Goal: Information Seeking & Learning: Check status

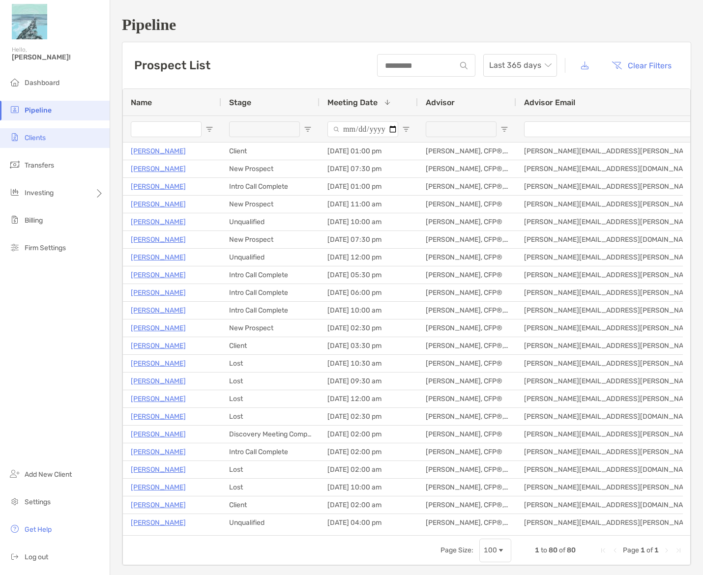
click at [45, 142] on li "Clients" at bounding box center [55, 138] width 110 height 20
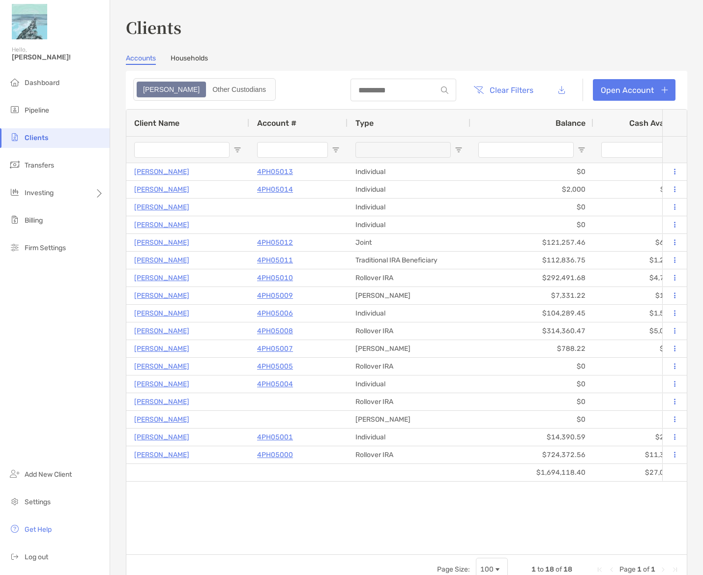
type input "********"
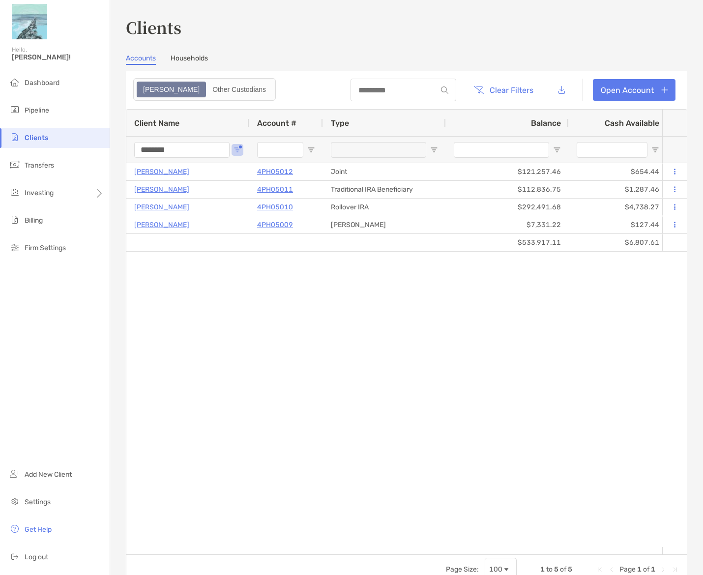
drag, startPoint x: 207, startPoint y: 147, endPoint x: 85, endPoint y: 147, distance: 122.4
click at [85, 147] on div "Clients Hello, [PERSON_NAME]! Dashboard Pipeline Clients Transfers Investing Bi…" at bounding box center [351, 287] width 703 height 575
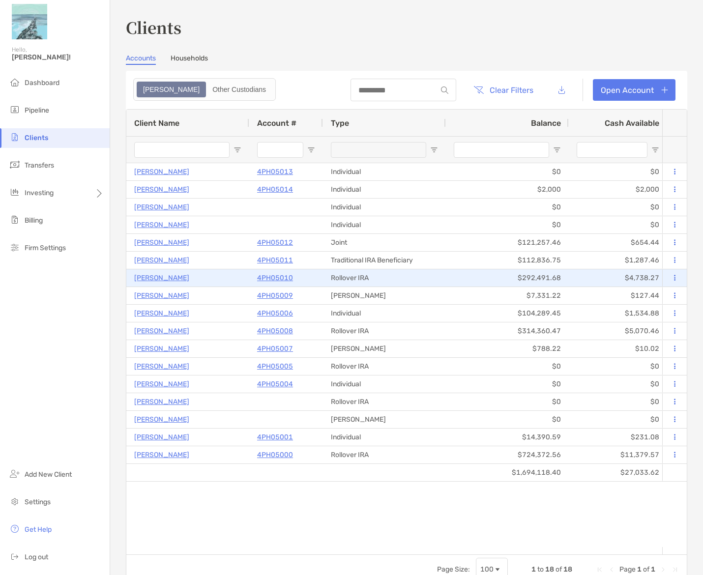
click at [152, 277] on p "[PERSON_NAME]" at bounding box center [161, 278] width 55 height 12
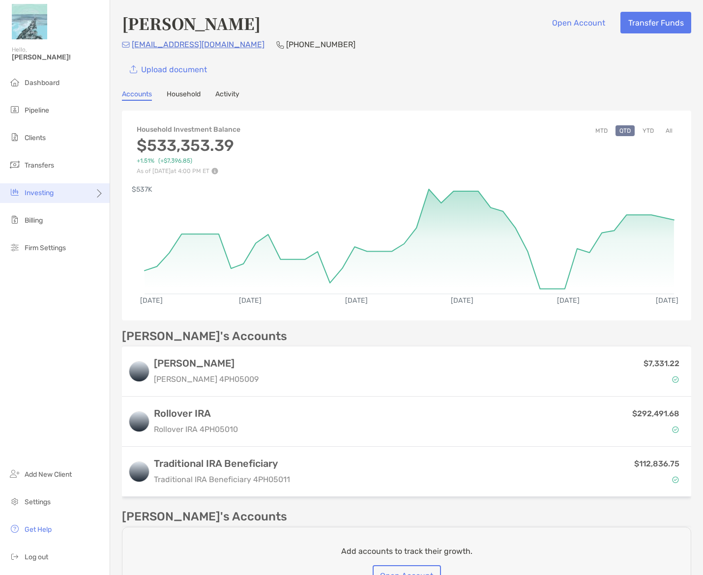
click at [81, 189] on div "Investing" at bounding box center [55, 193] width 110 height 20
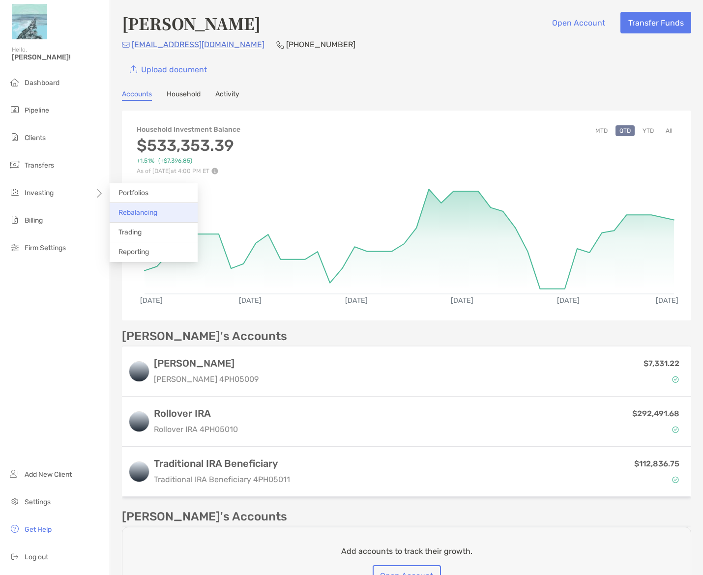
click at [143, 218] on li "Rebalancing" at bounding box center [154, 213] width 88 height 20
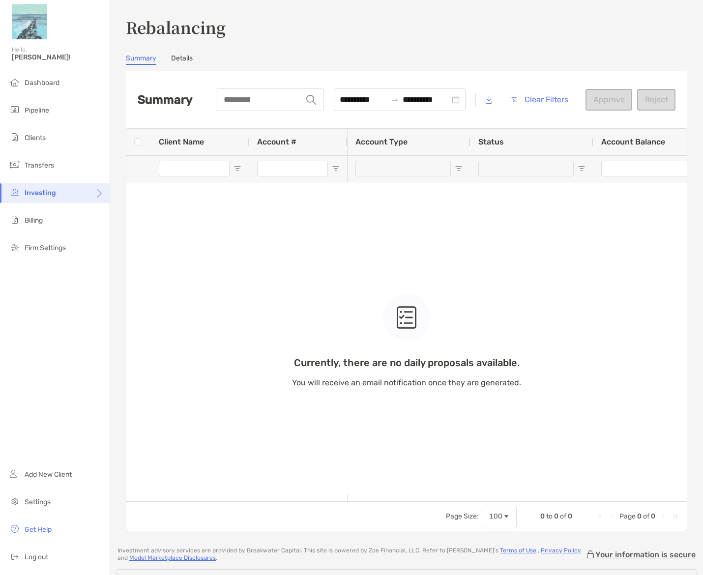
click at [195, 170] on div "Currently, there are no daily proposals available. You will receive an email no…" at bounding box center [406, 315] width 560 height 373
click at [217, 104] on input "string" at bounding box center [259, 99] width 85 height 21
type input "********"
click at [229, 234] on div "Currently, there are no daily proposals available. You will receive an email no…" at bounding box center [406, 315] width 560 height 373
click at [302, 101] on div at bounding box center [312, 100] width 21 height 22
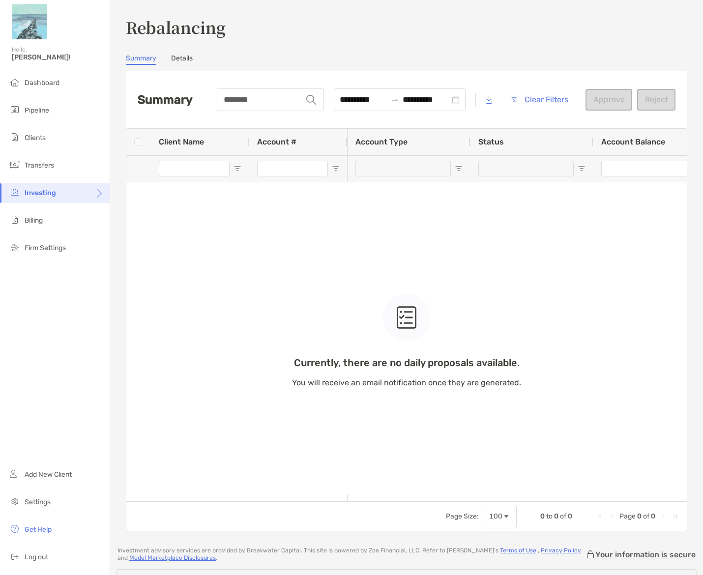
click at [306, 101] on img at bounding box center [311, 100] width 10 height 10
click at [274, 251] on div "Currently, there are no daily proposals available. You will receive an email no…" at bounding box center [406, 315] width 560 height 373
click at [183, 60] on link "Details" at bounding box center [182, 59] width 22 height 11
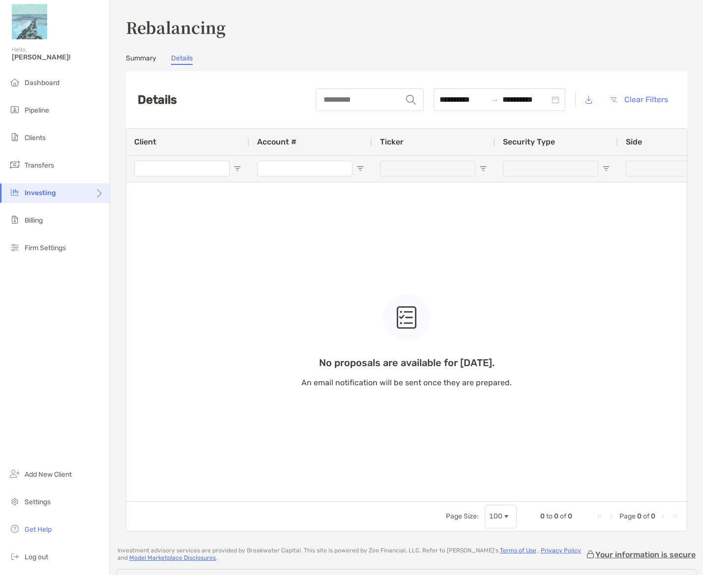
click at [210, 170] on div "No proposals are available for [DATE]. An email notification will be sent once …" at bounding box center [406, 315] width 560 height 373
click at [204, 168] on div "No proposals are available for [DATE]. An email notification will be sent once …" at bounding box center [406, 315] width 560 height 373
click at [188, 169] on div "No proposals are available for [DATE]. An email notification will be sent once …" at bounding box center [406, 315] width 560 height 373
click at [80, 197] on div "Investing" at bounding box center [55, 193] width 110 height 20
click at [128, 196] on span "Portfolios" at bounding box center [133, 193] width 30 height 8
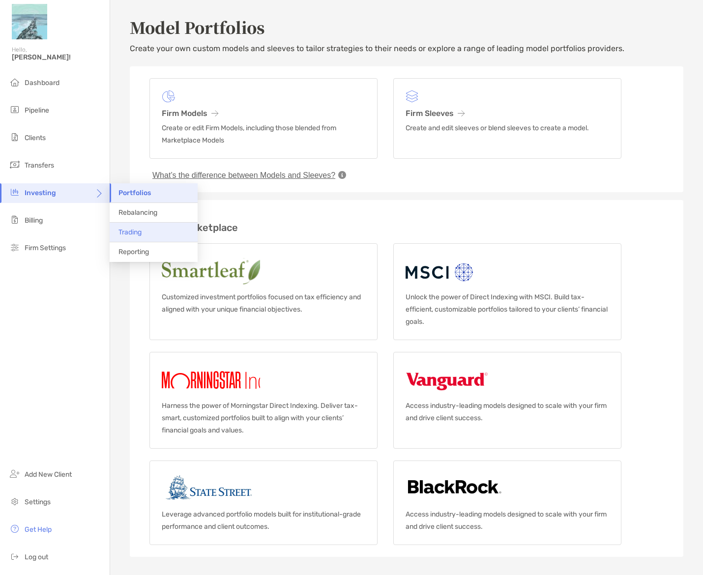
click at [128, 230] on span "Trading" at bounding box center [129, 232] width 23 height 8
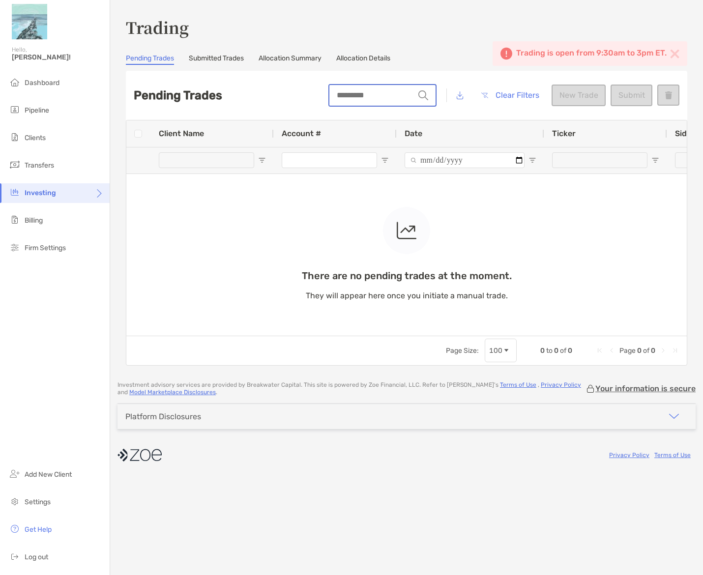
click at [353, 90] on input "string" at bounding box center [371, 95] width 85 height 21
click at [304, 58] on link "Allocation Summary" at bounding box center [290, 59] width 63 height 11
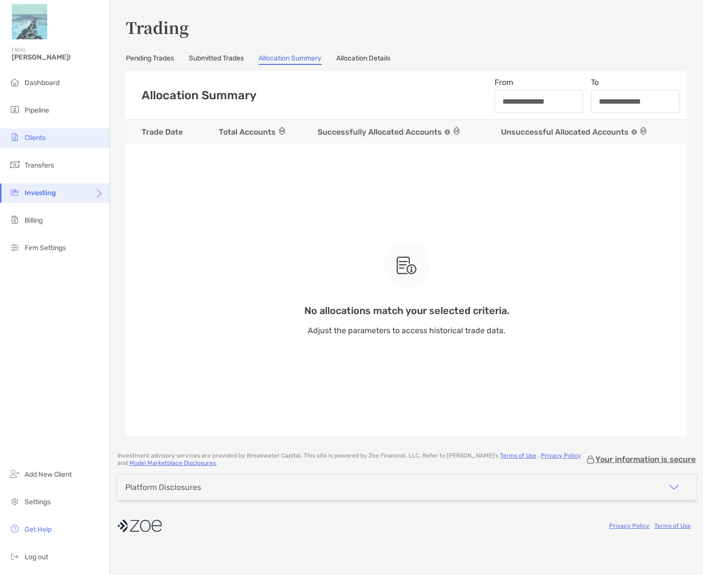
click at [49, 142] on li "Clients" at bounding box center [55, 138] width 110 height 20
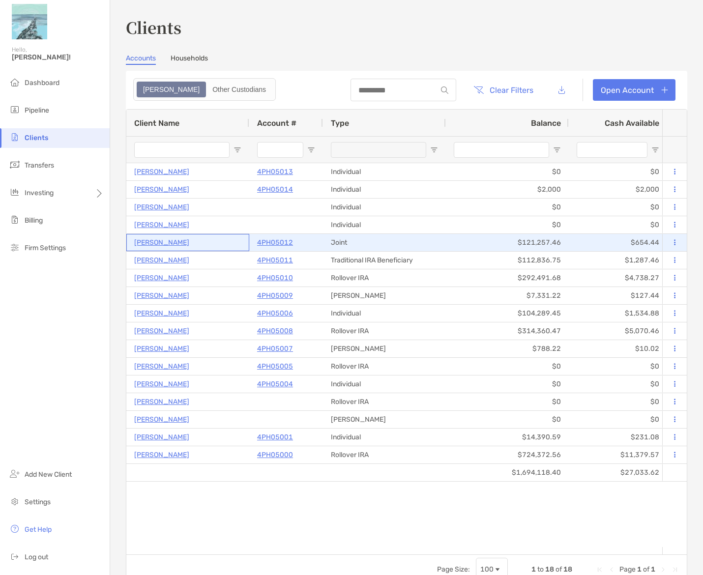
click at [161, 246] on p "[PERSON_NAME]" at bounding box center [161, 242] width 55 height 12
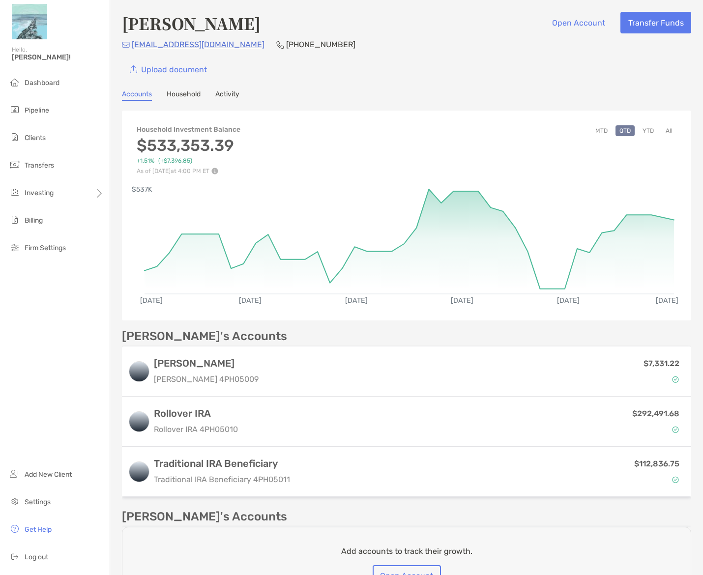
click at [230, 98] on link "Activity" at bounding box center [227, 95] width 24 height 11
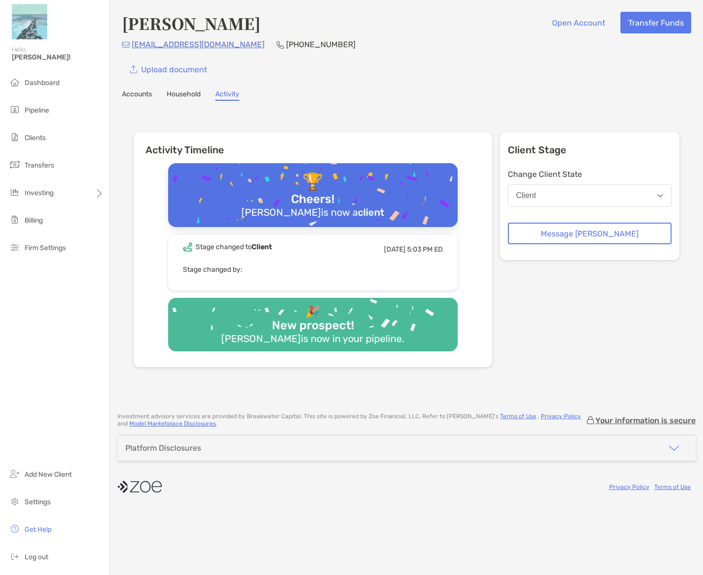
click at [192, 95] on link "Household" at bounding box center [184, 95] width 34 height 11
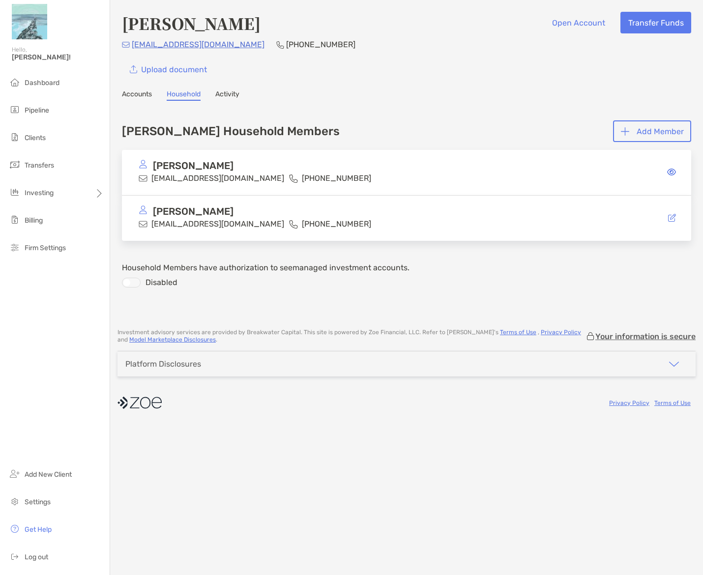
click at [126, 95] on link "Accounts" at bounding box center [137, 95] width 30 height 11
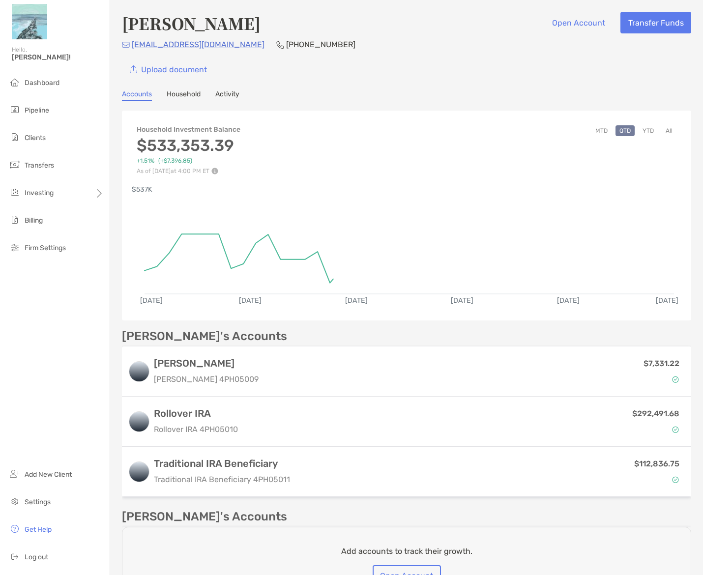
click at [152, 129] on h4 "Household Investment Balance" at bounding box center [189, 129] width 104 height 8
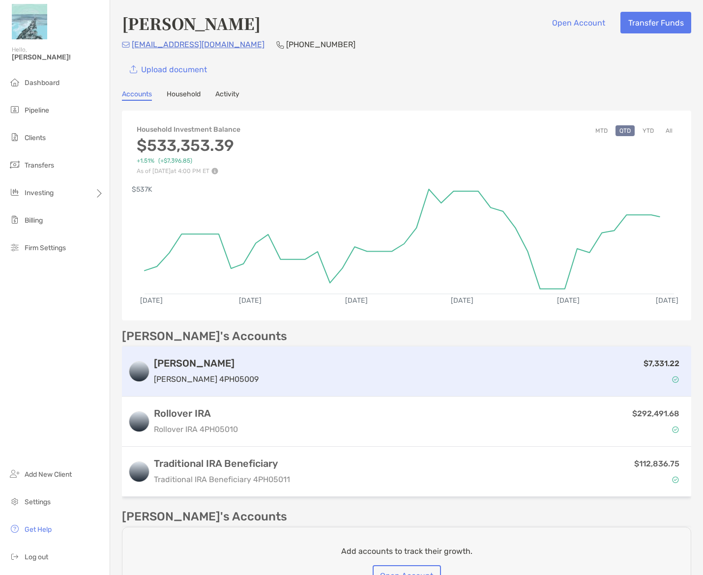
click at [182, 373] on p "[PERSON_NAME] 4PH05009" at bounding box center [206, 379] width 105 height 12
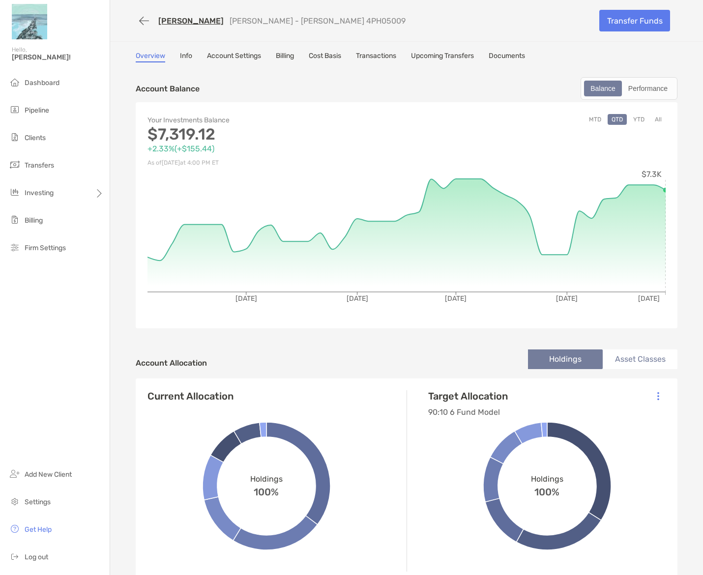
click at [365, 58] on link "Transactions" at bounding box center [376, 57] width 40 height 11
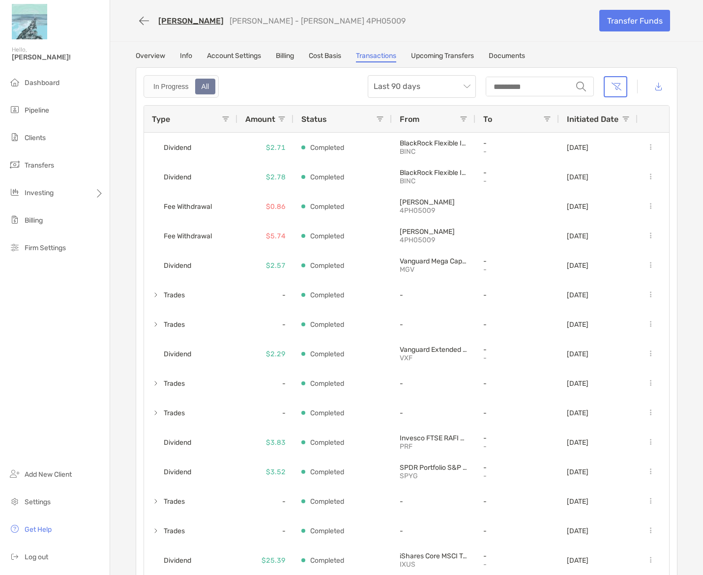
click at [432, 60] on link "Upcoming Transfers" at bounding box center [442, 57] width 63 height 11
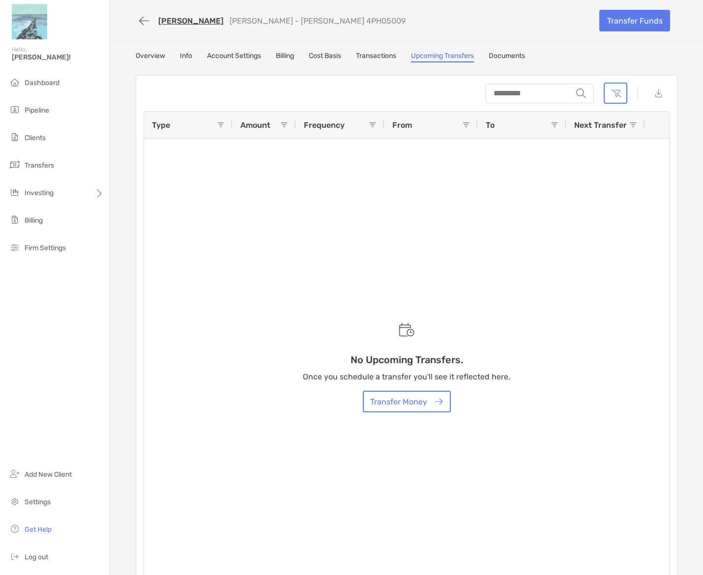
click at [498, 57] on link "Documents" at bounding box center [507, 57] width 36 height 11
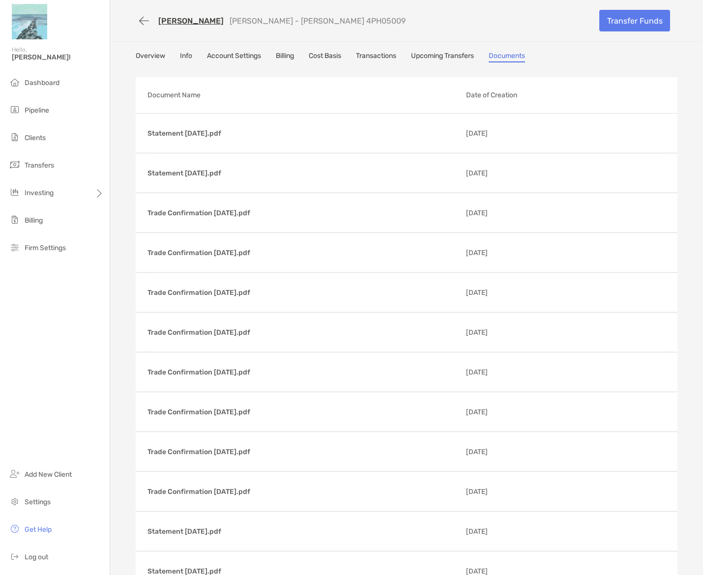
click at [288, 57] on link "Billing" at bounding box center [285, 57] width 18 height 11
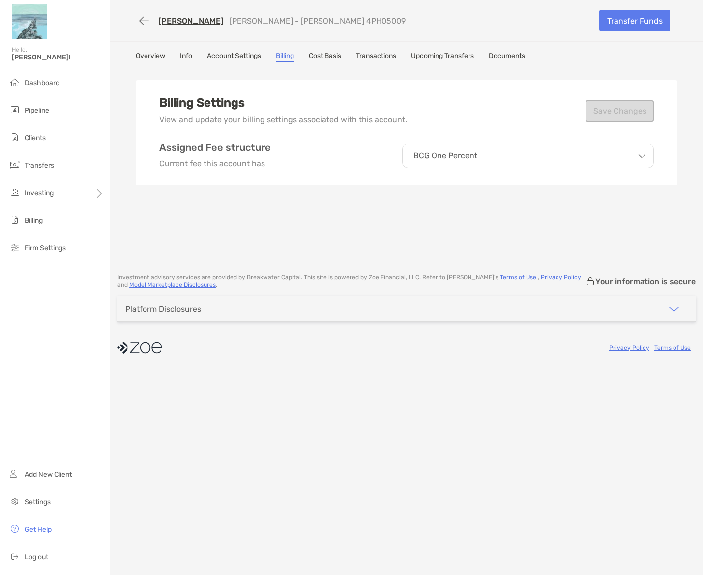
click at [227, 56] on link "Account Settings" at bounding box center [234, 57] width 54 height 11
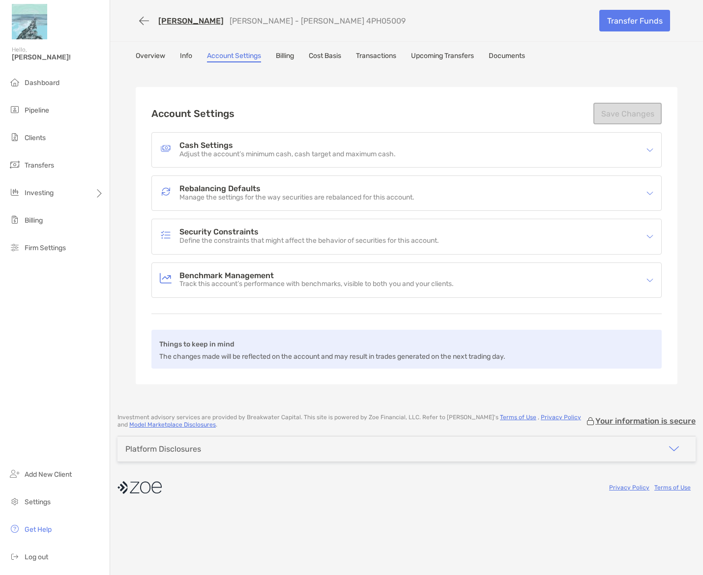
click at [243, 188] on h4 "Rebalancing Defaults" at bounding box center [296, 189] width 235 height 8
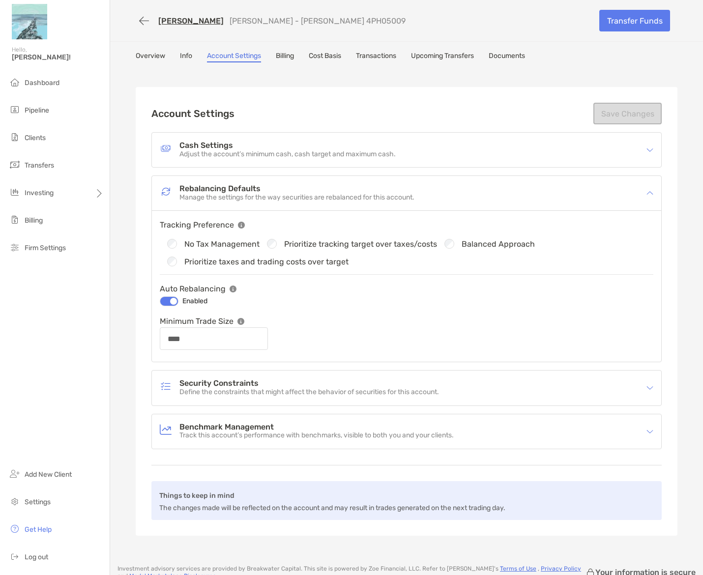
click at [181, 52] on link "Info" at bounding box center [186, 57] width 12 height 11
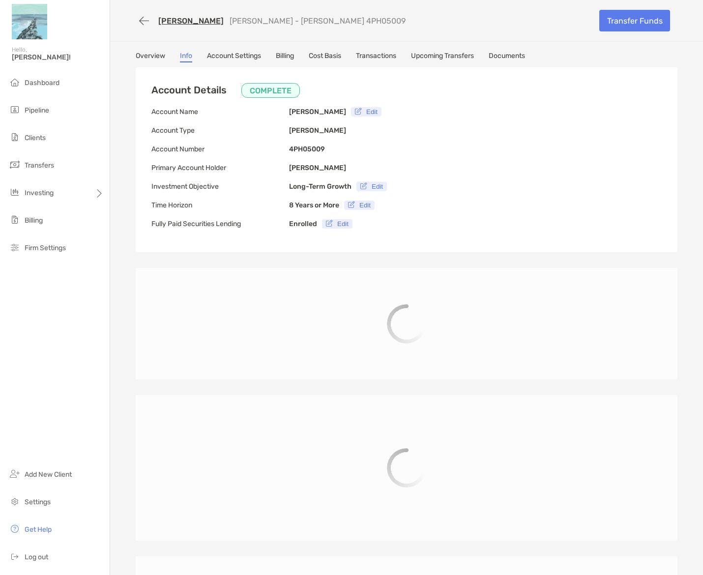
type input "**********"
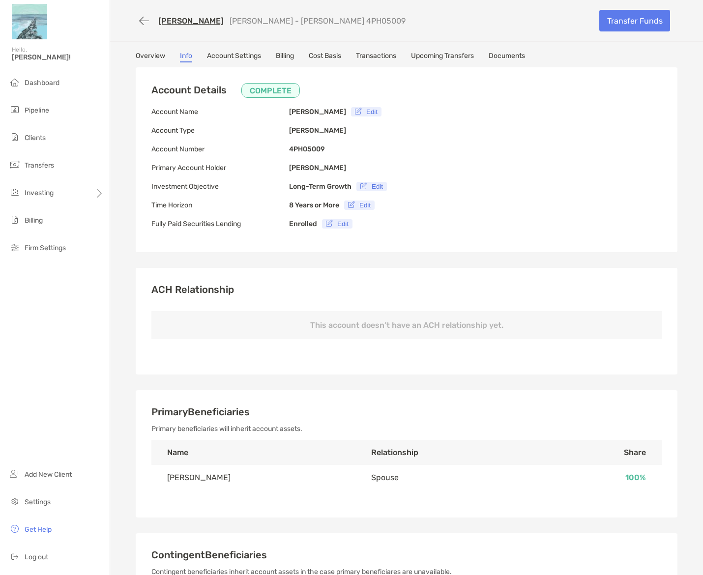
click at [139, 52] on link "Overview" at bounding box center [150, 57] width 29 height 11
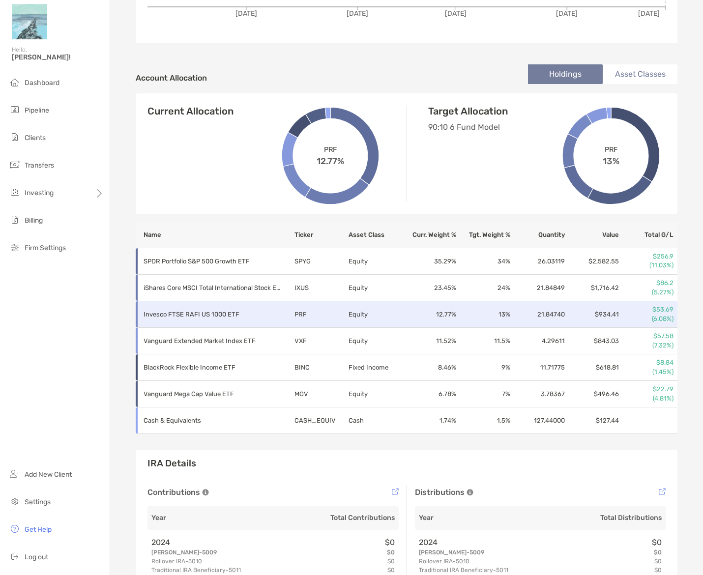
scroll to position [250, 0]
